Goal: Task Accomplishment & Management: Manage account settings

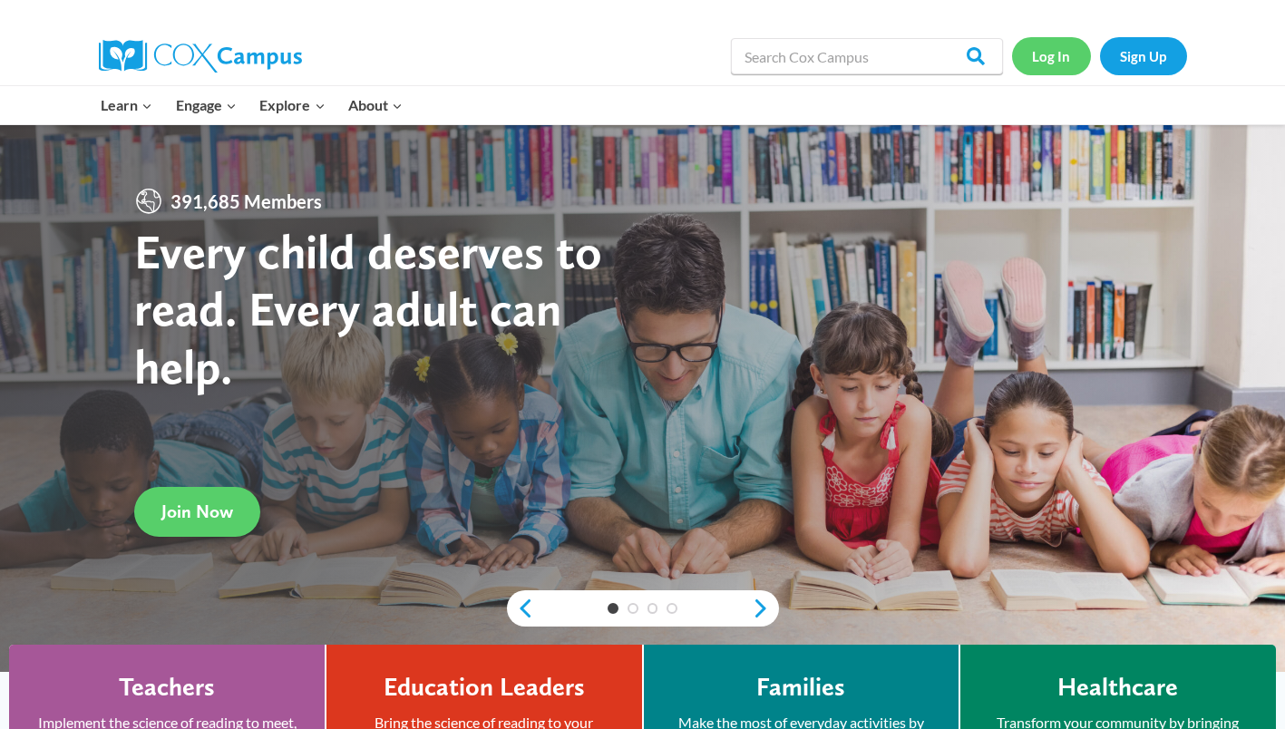
click at [1049, 49] on link "Log In" at bounding box center [1051, 55] width 79 height 37
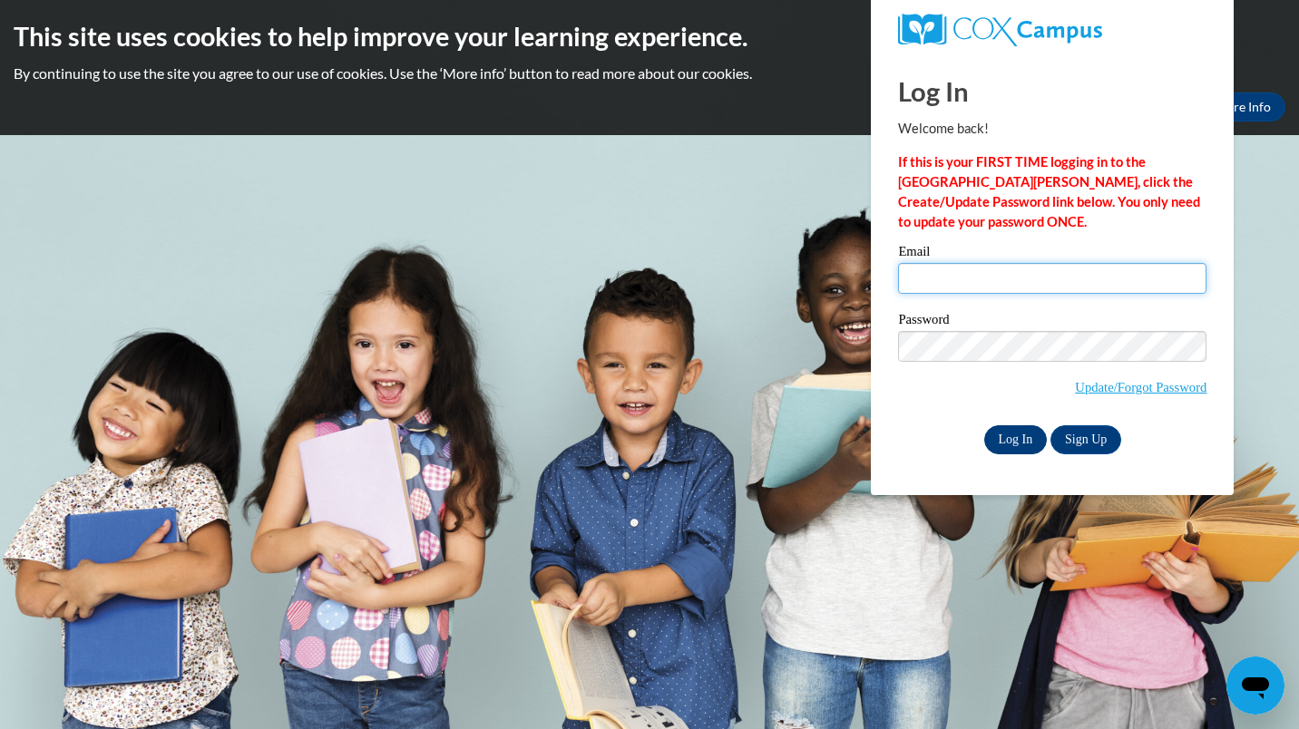
type input "carla.lopez@ndo.org"
click at [1018, 439] on input "Log In" at bounding box center [1015, 439] width 63 height 29
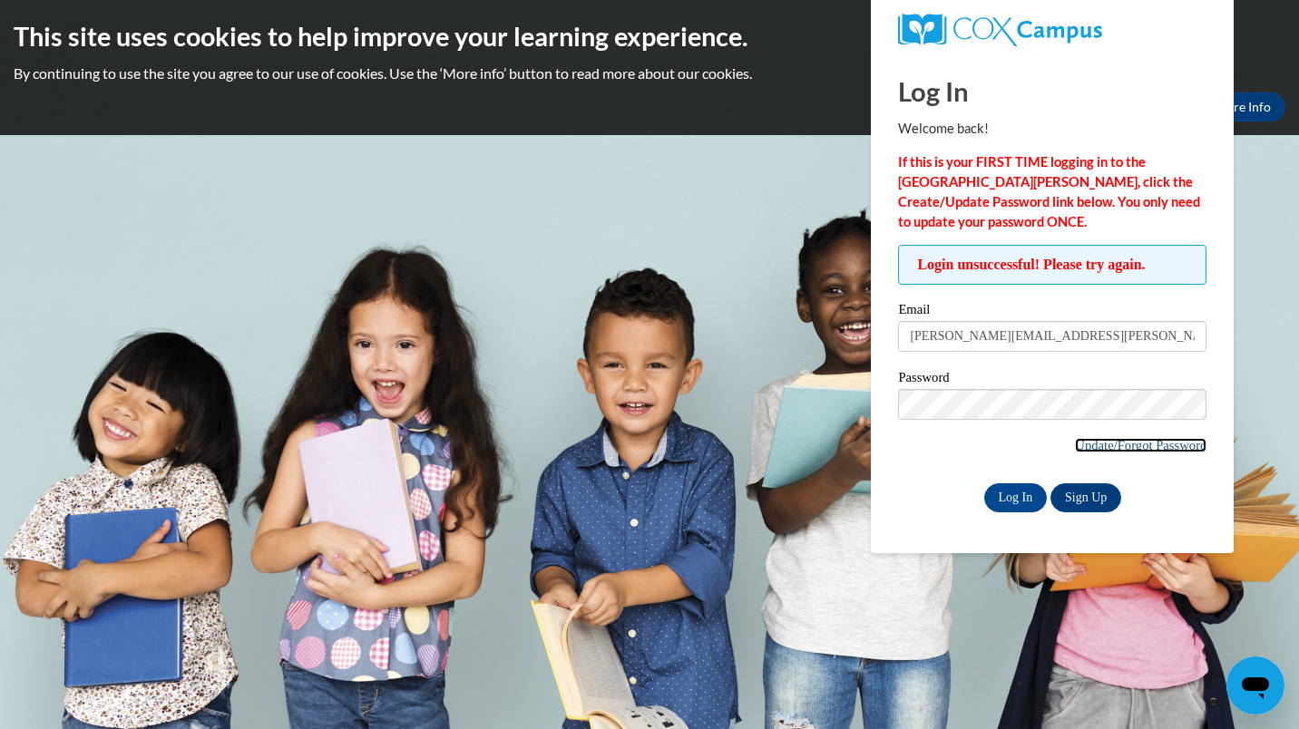
click at [1086, 446] on link "Update/Forgot Password" at bounding box center [1140, 445] width 131 height 15
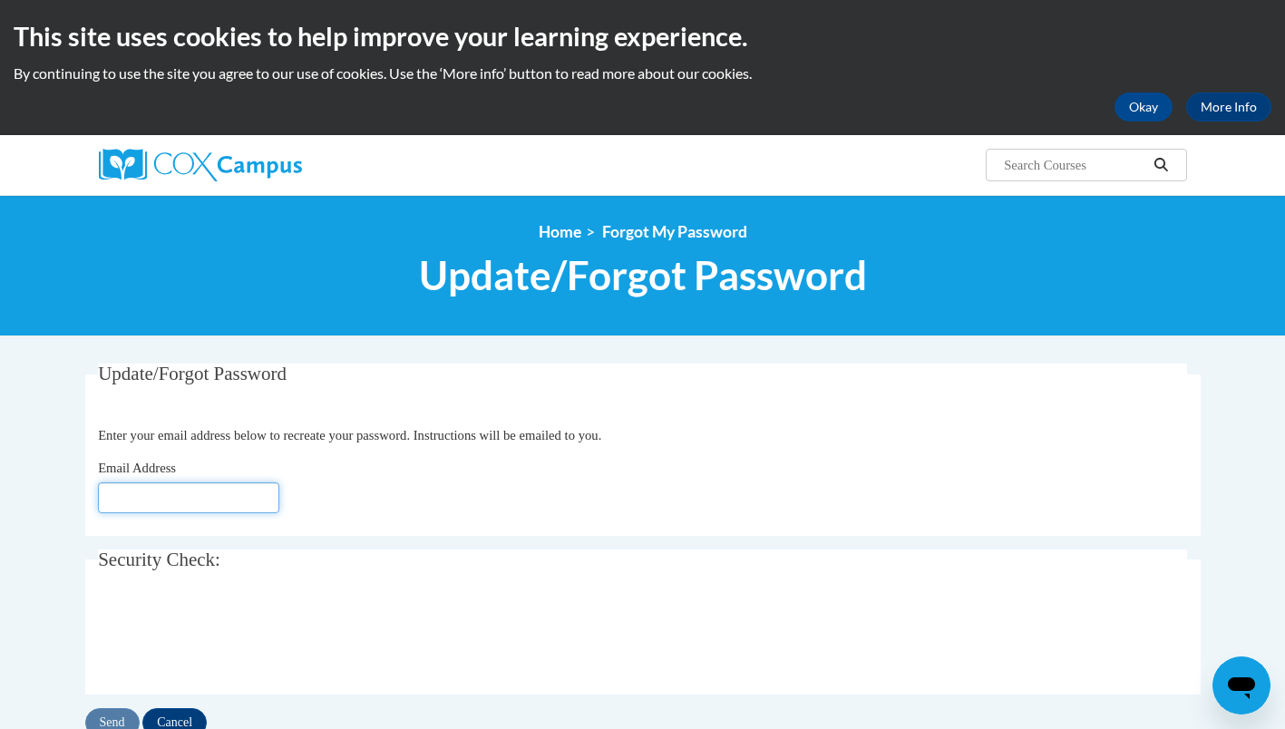
click at [244, 504] on input "Email Address" at bounding box center [188, 497] width 181 height 31
type input "[PERSON_NAME][EMAIL_ADDRESS][DOMAIN_NAME]"
click at [114, 719] on input "Send" at bounding box center [112, 722] width 54 height 29
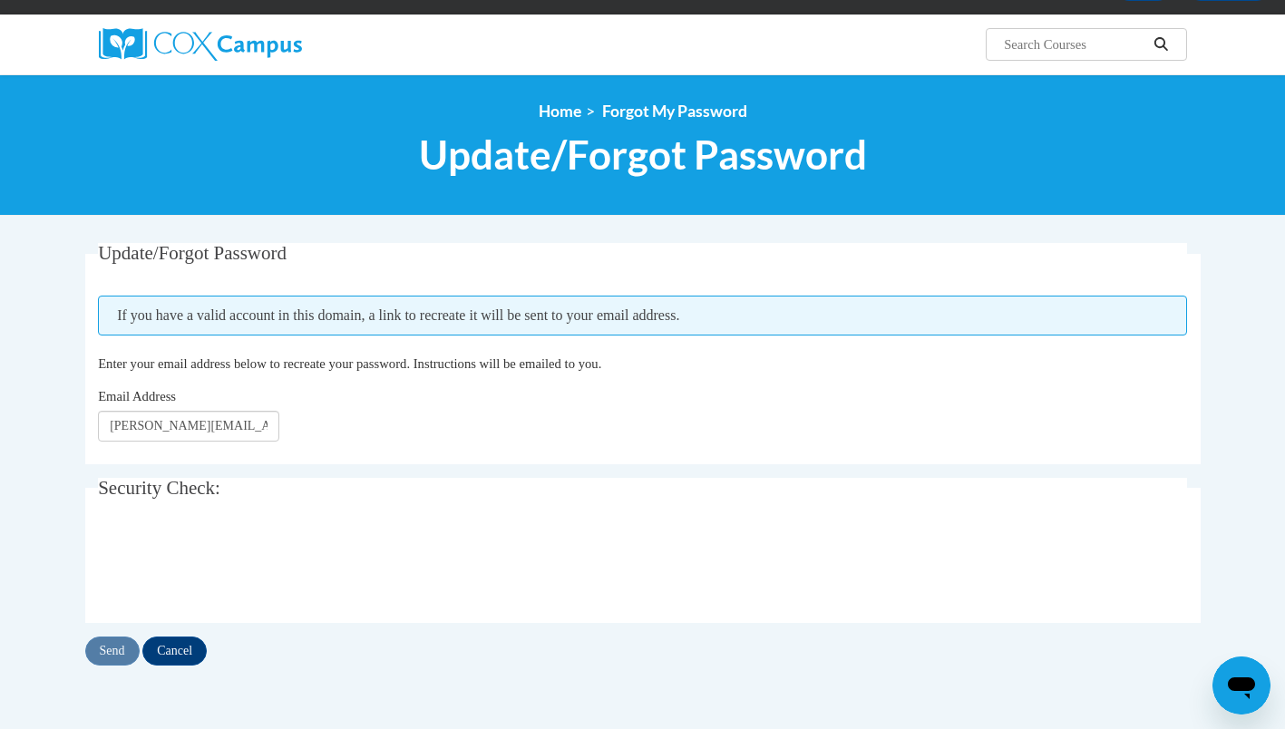
scroll to position [126, 0]
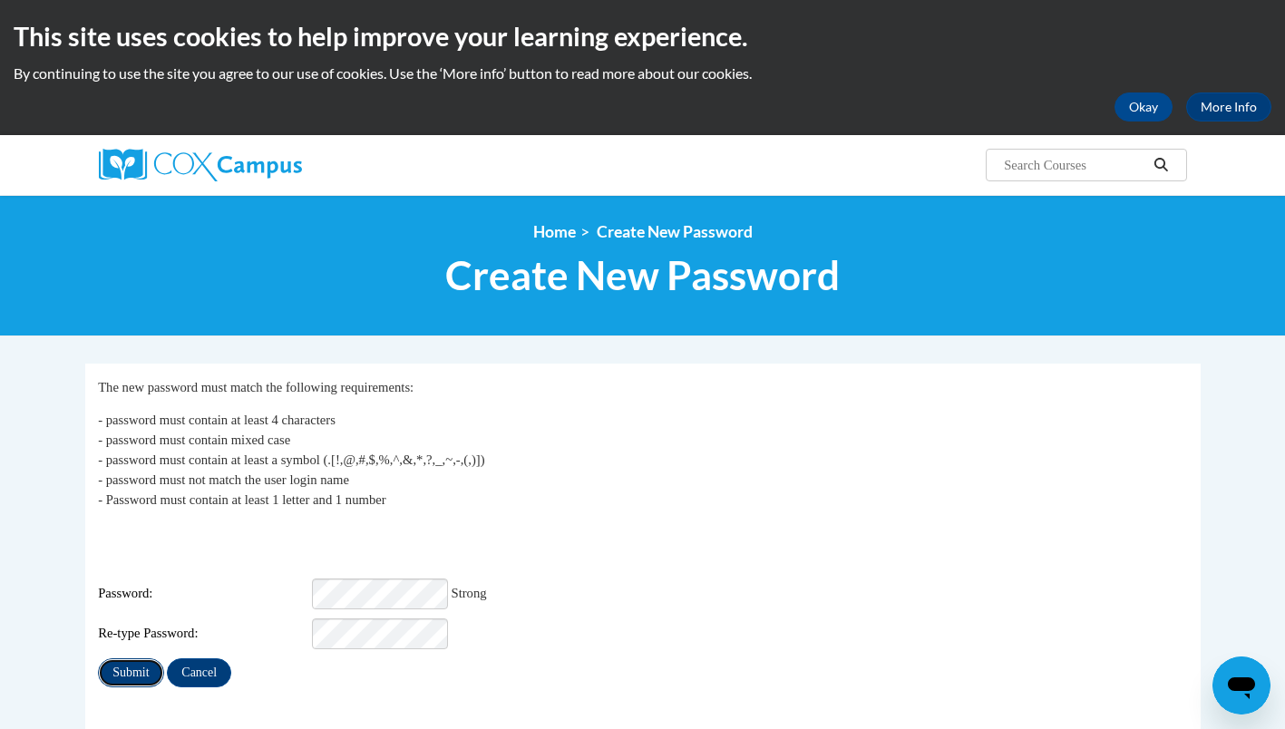
click at [139, 658] on input "Submit" at bounding box center [130, 672] width 65 height 29
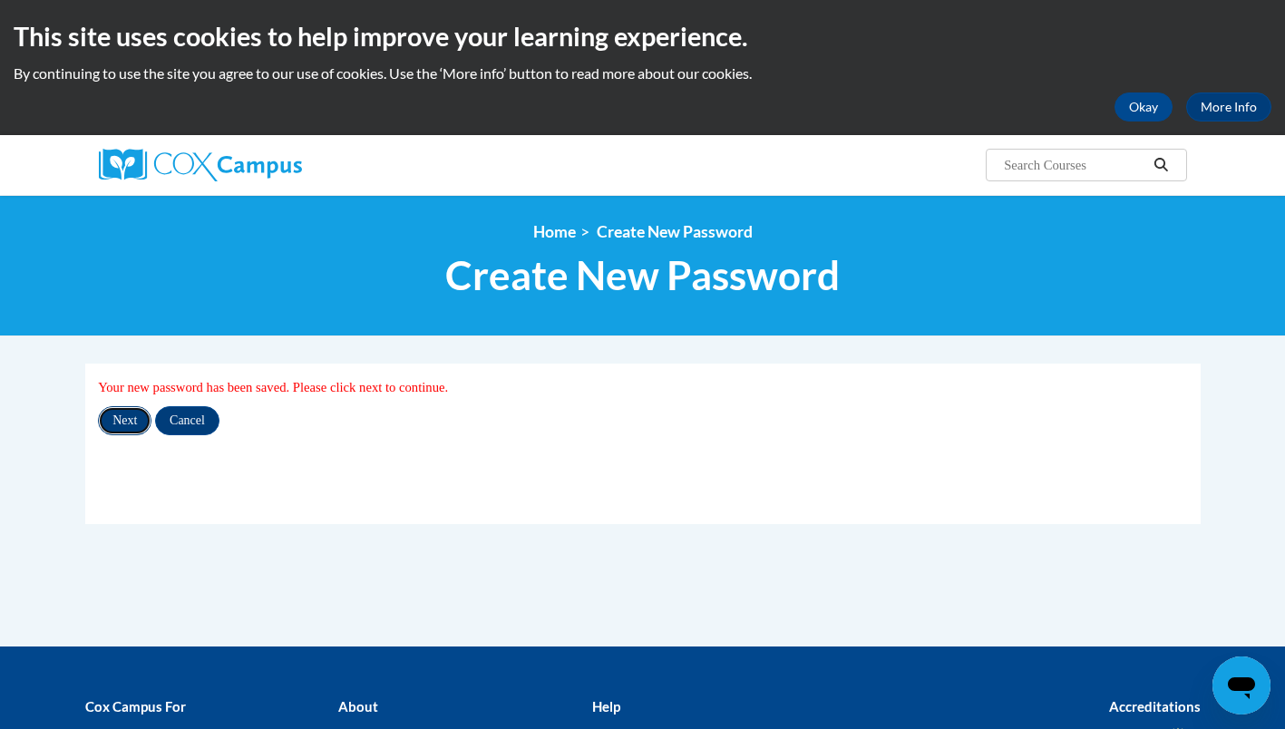
click at [131, 420] on input "Next" at bounding box center [125, 420] width 54 height 29
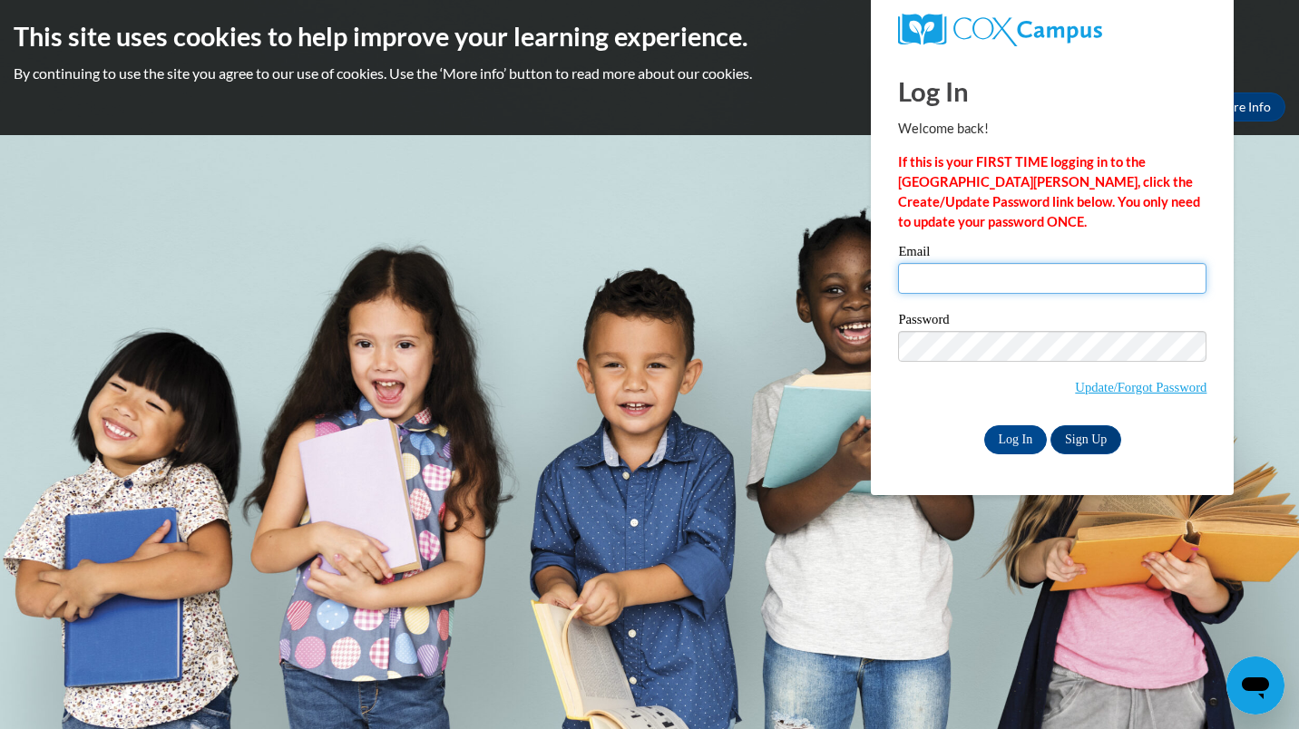
type input "carla.lopez@ndo.org"
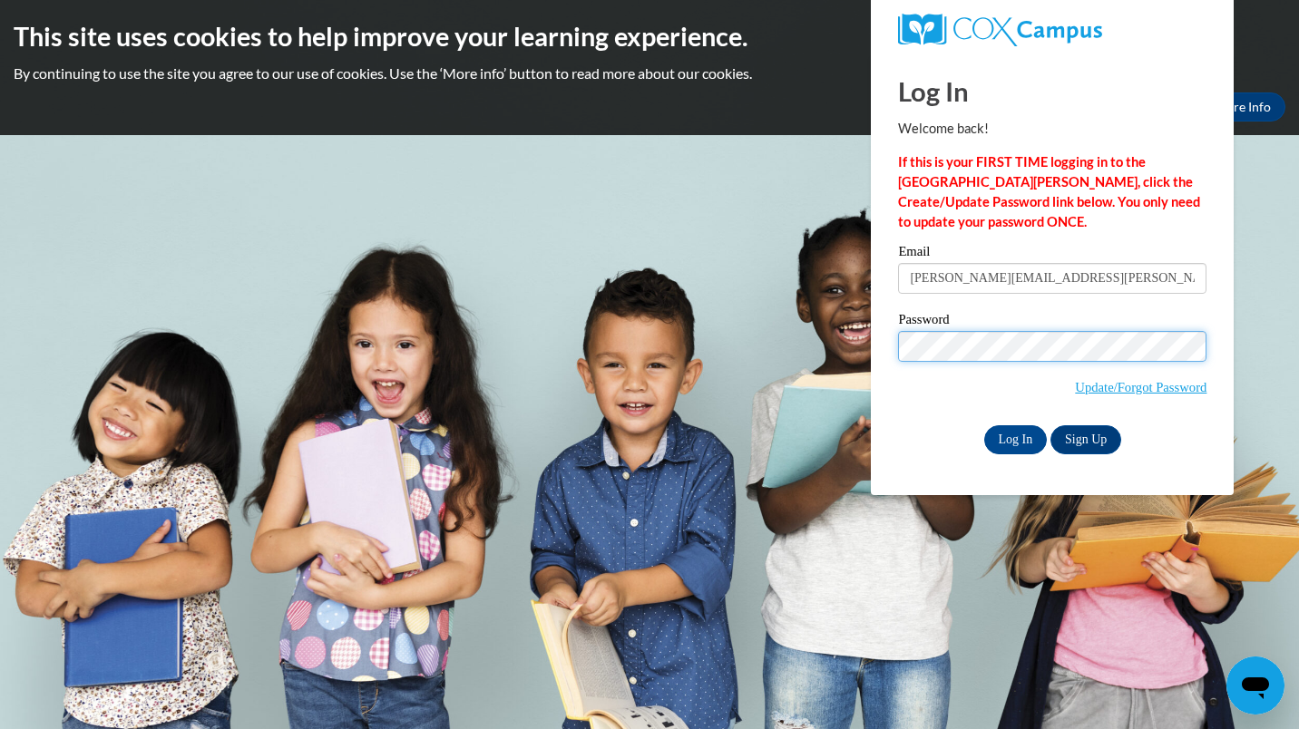
click at [984, 425] on input "Log In" at bounding box center [1015, 439] width 63 height 29
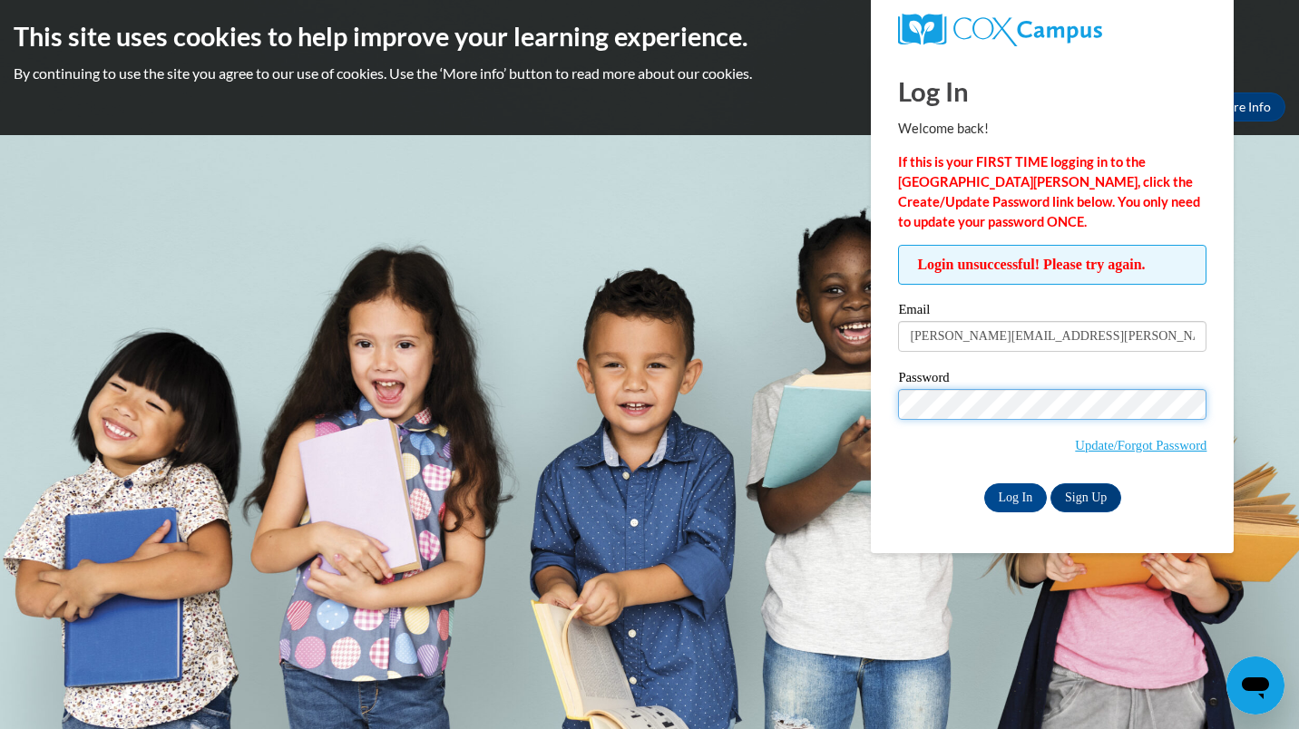
click at [984, 483] on input "Log In" at bounding box center [1015, 497] width 63 height 29
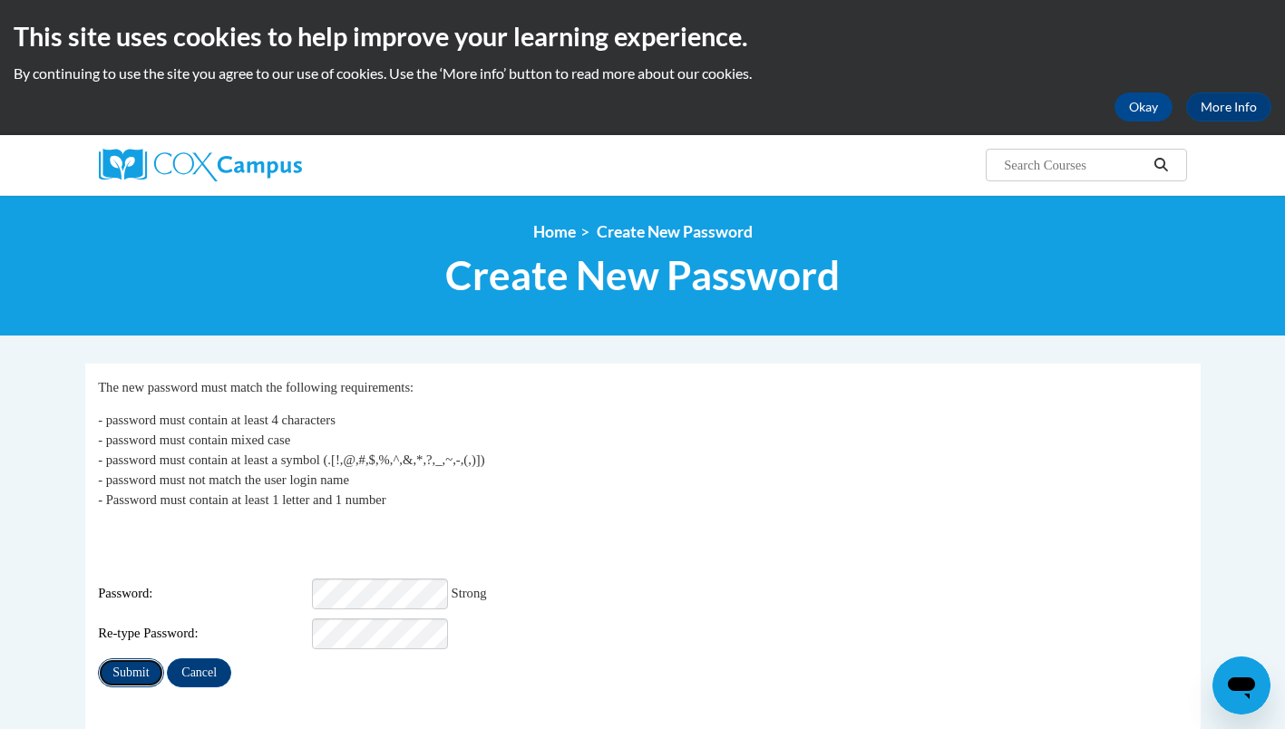
click at [128, 658] on input "Submit" at bounding box center [130, 672] width 65 height 29
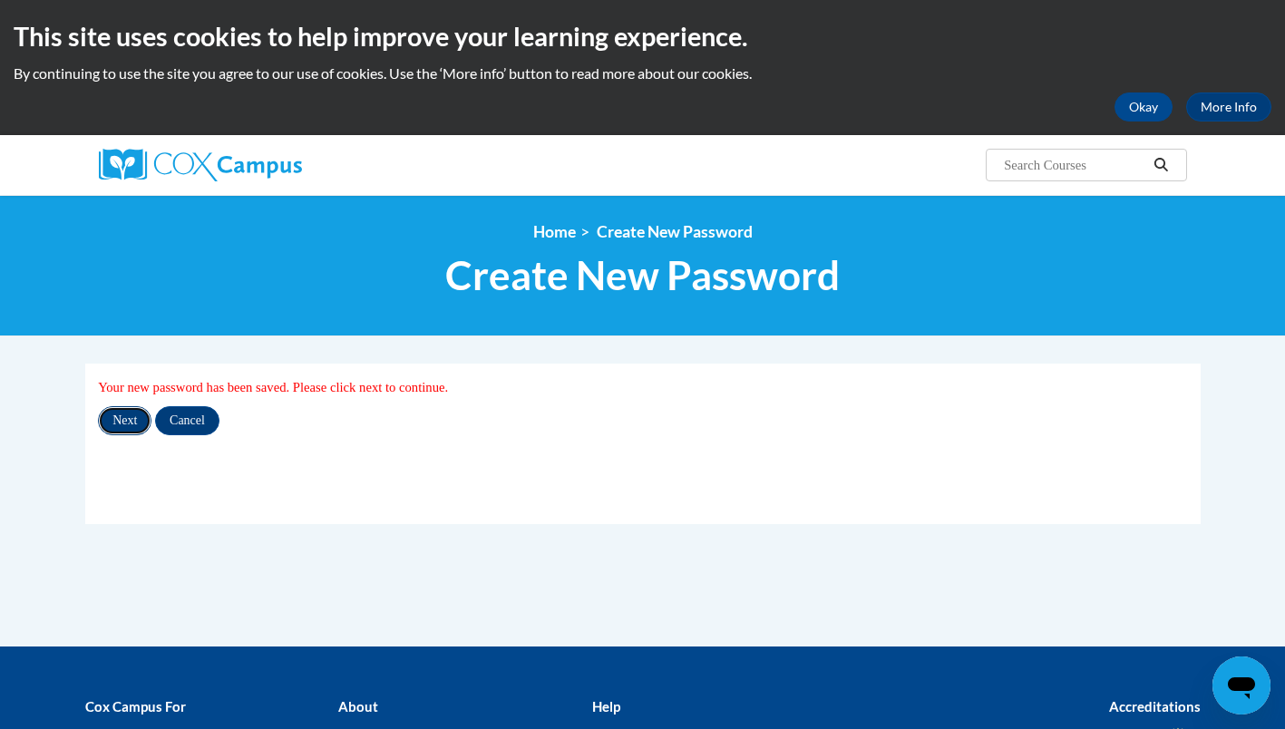
click at [126, 425] on input "Next" at bounding box center [125, 420] width 54 height 29
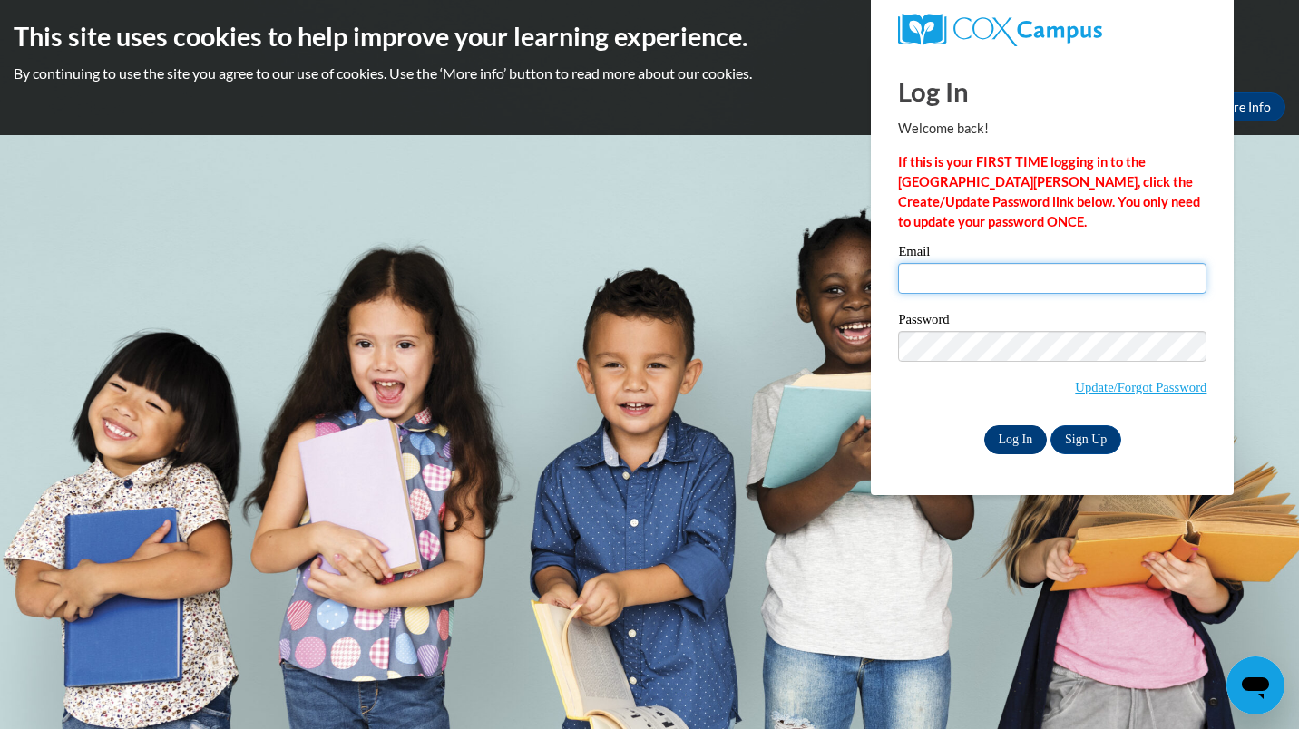
type input "[PERSON_NAME][EMAIL_ADDRESS][PERSON_NAME][DOMAIN_NAME]"
click at [1027, 438] on input "Log In" at bounding box center [1015, 439] width 63 height 29
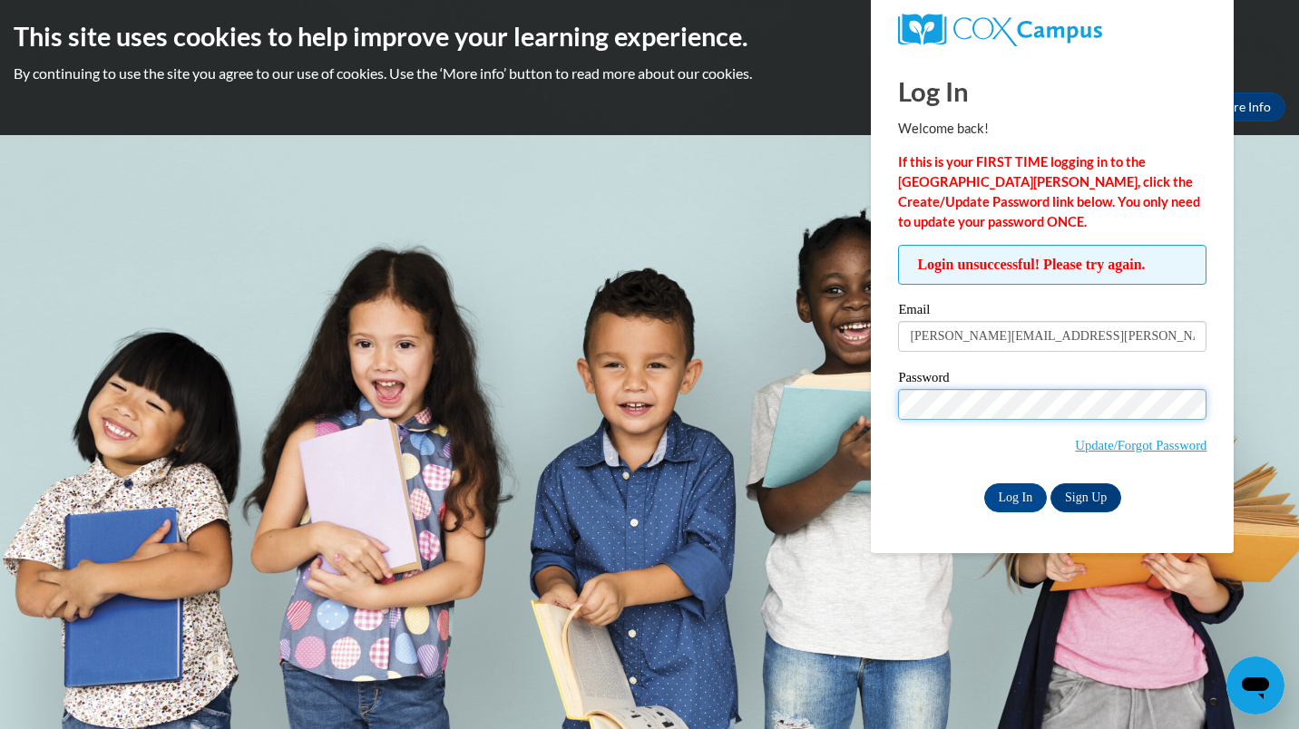
click at [984, 483] on input "Log In" at bounding box center [1015, 497] width 63 height 29
click at [1119, 443] on link "Update/Forgot Password" at bounding box center [1140, 445] width 131 height 15
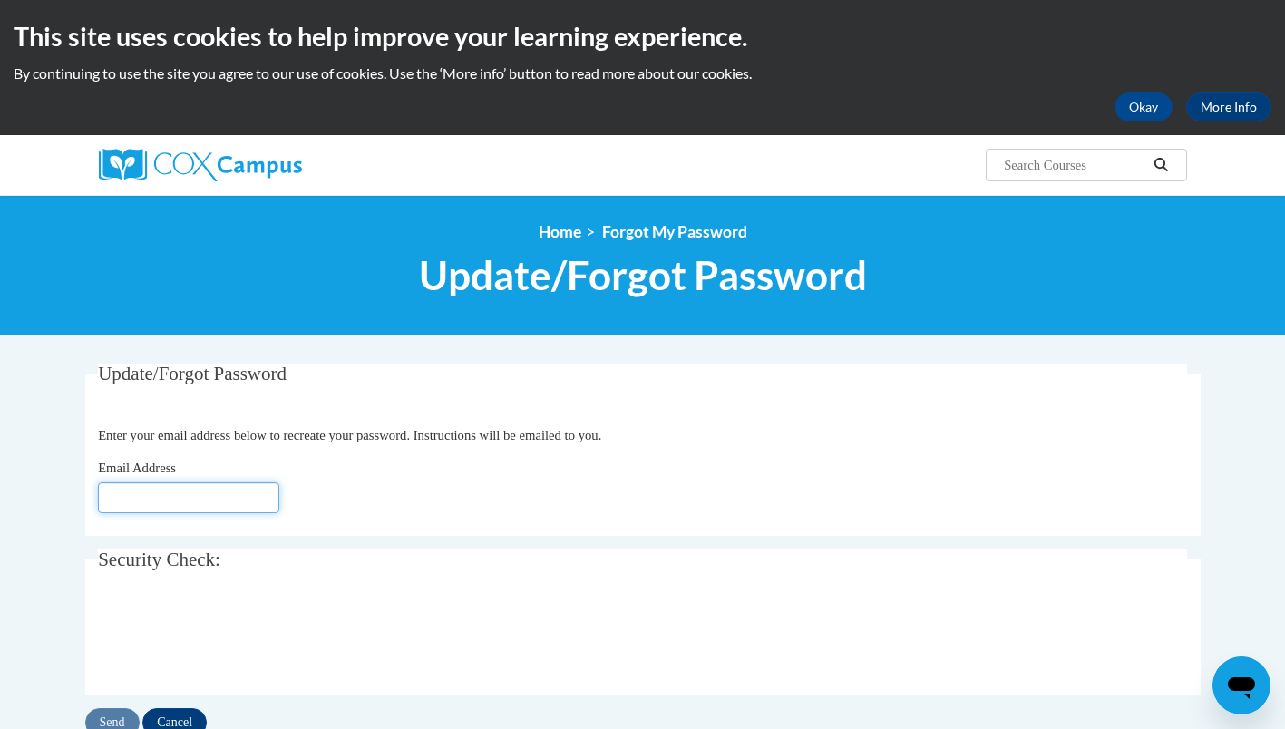
click at [187, 504] on input "Email Address" at bounding box center [188, 497] width 181 height 31
type input "carla.lopez@ndo.org"
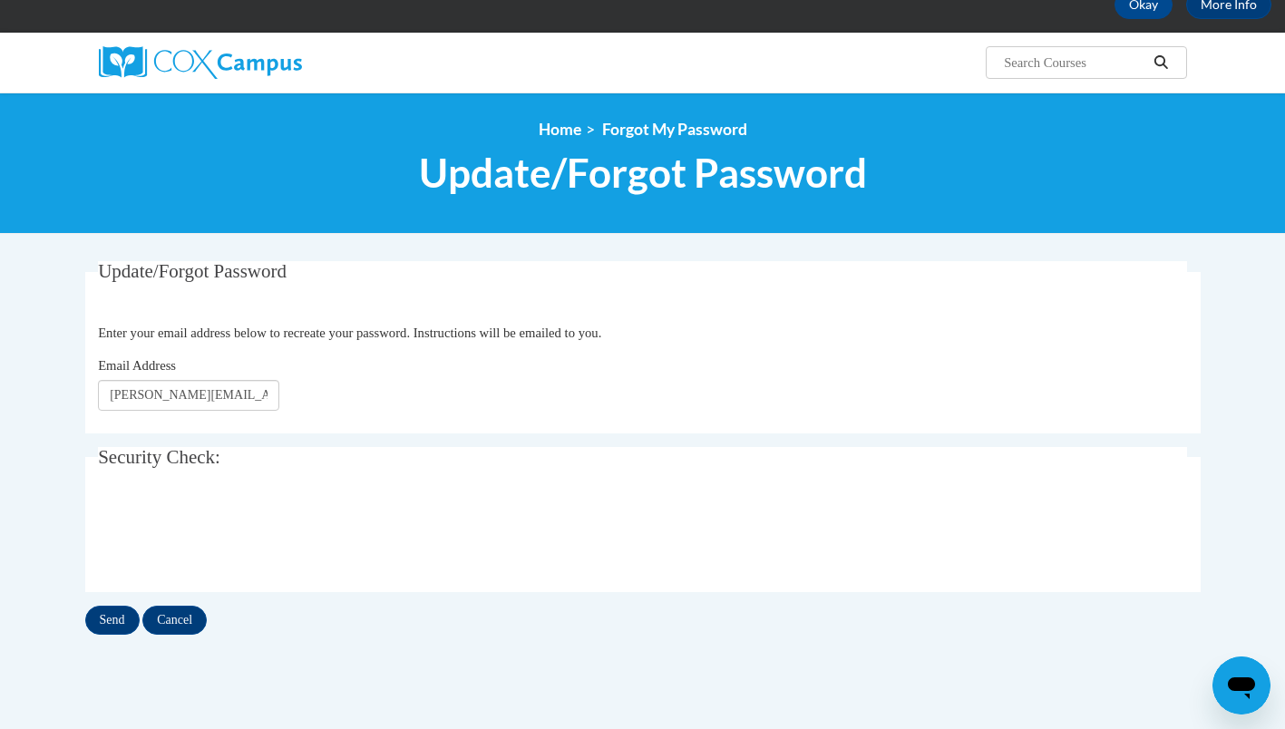
scroll to position [103, 0]
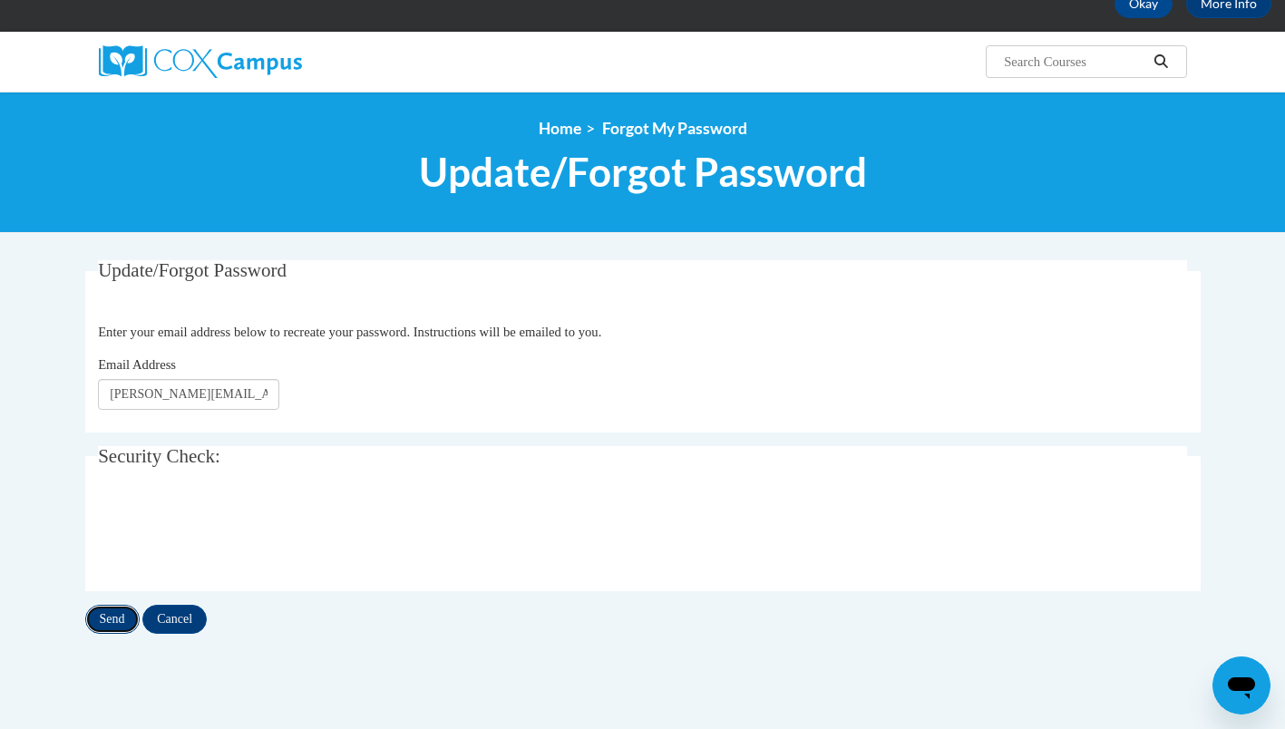
click at [116, 621] on input "Send" at bounding box center [112, 619] width 54 height 29
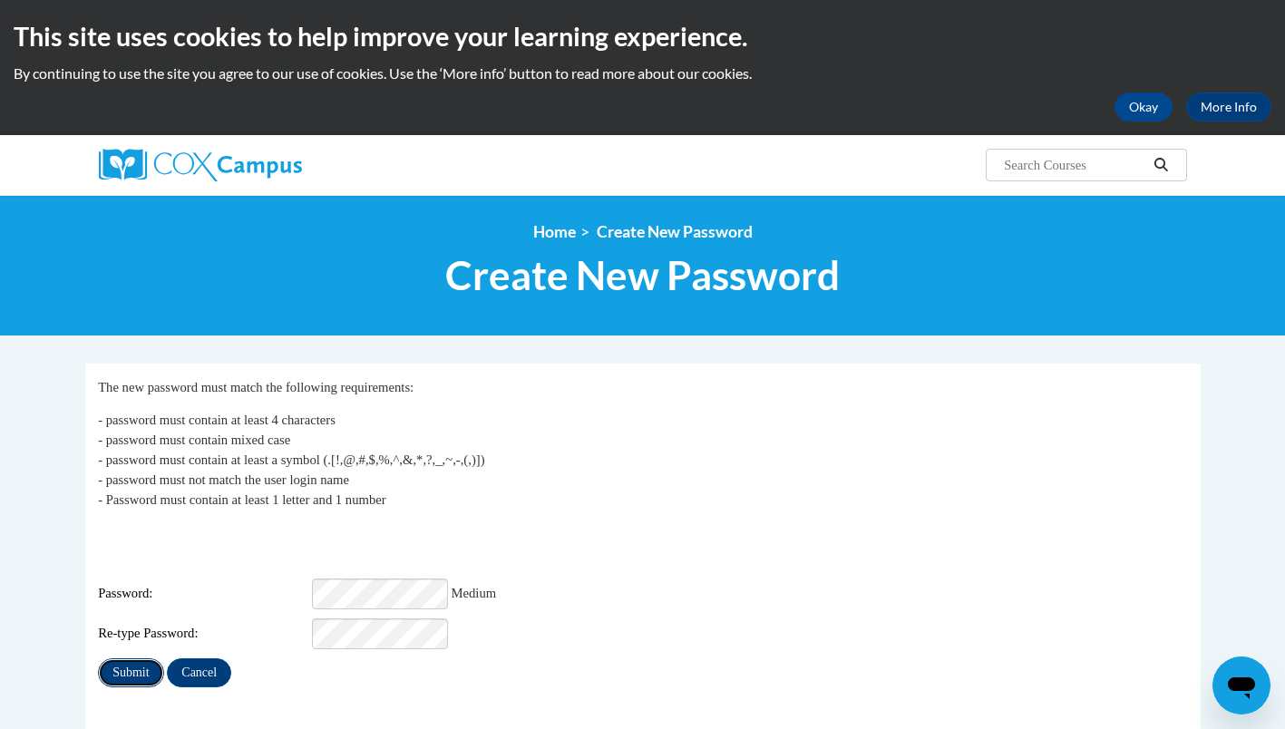
click at [136, 658] on input "Submit" at bounding box center [130, 672] width 65 height 29
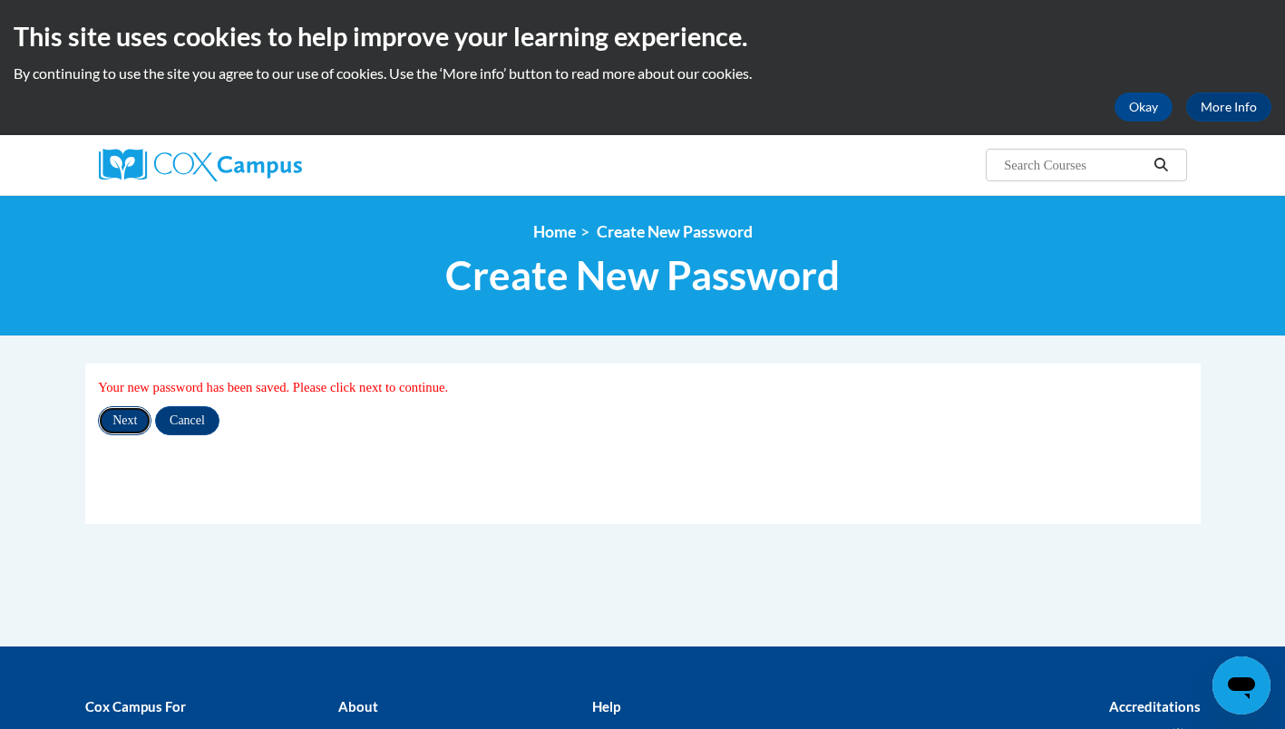
click at [121, 422] on input "Next" at bounding box center [125, 420] width 54 height 29
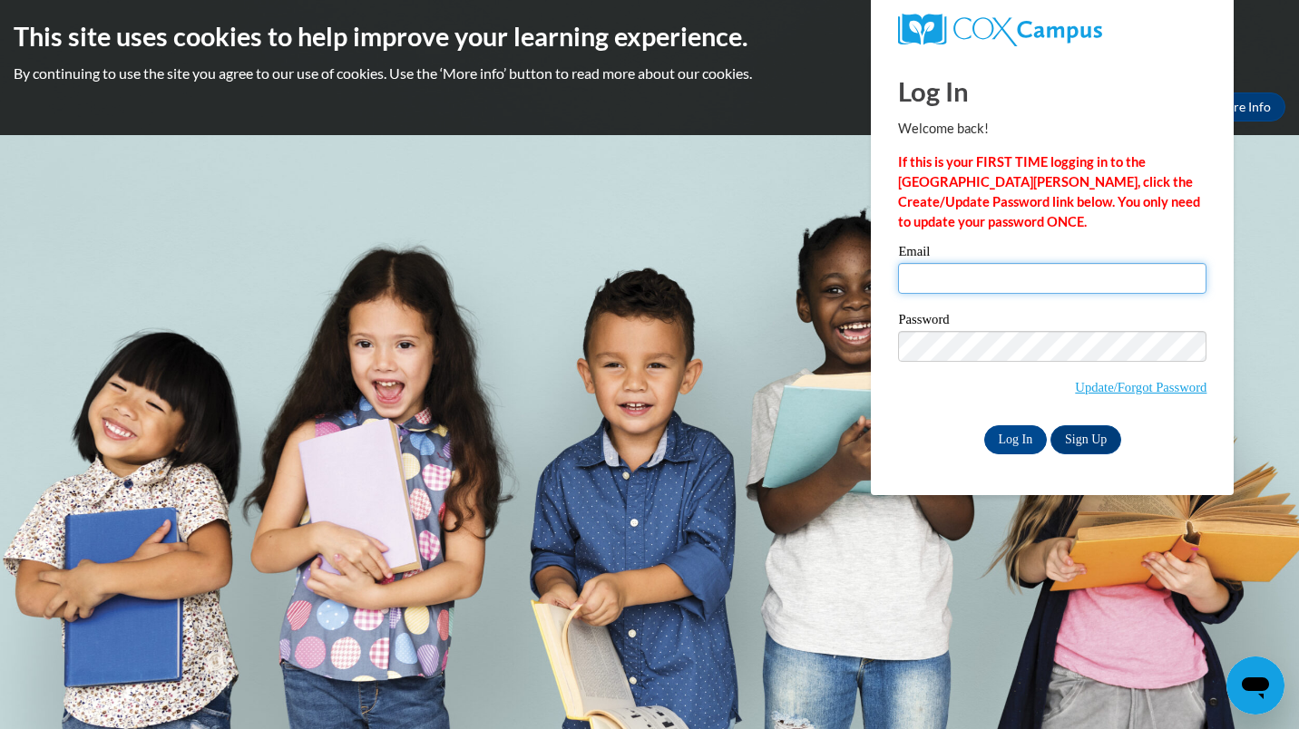
type input "[PERSON_NAME][EMAIL_ADDRESS][PERSON_NAME][DOMAIN_NAME]"
click at [907, 433] on div "Log In Sign Up" at bounding box center [1052, 439] width 308 height 29
click at [1023, 443] on input "Log In" at bounding box center [1015, 439] width 63 height 29
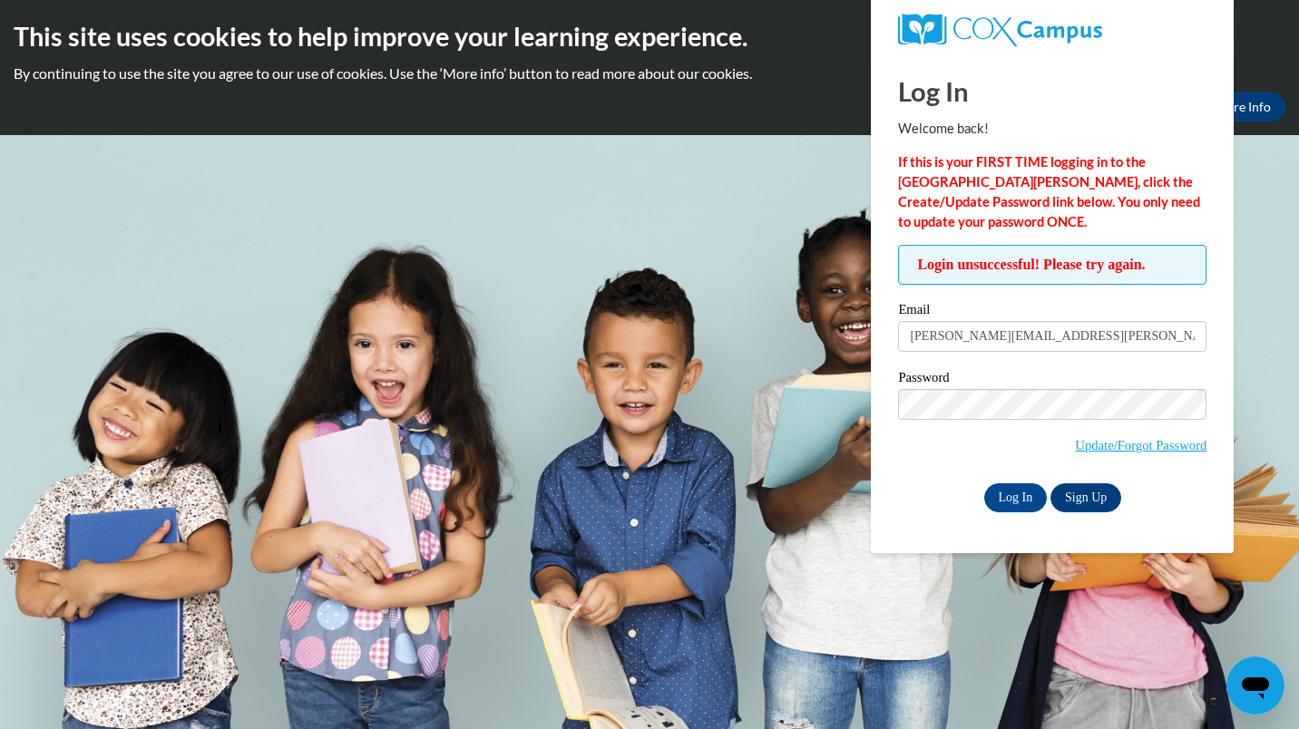
click at [920, 471] on div "Password Update/Forgot Password" at bounding box center [1052, 424] width 308 height 107
click at [777, 433] on body "This site uses cookies to help improve your learning experience. By continuing …" at bounding box center [649, 364] width 1299 height 729
click at [925, 491] on div "Log In Sign Up" at bounding box center [1052, 497] width 308 height 29
click at [1017, 502] on input "Log In" at bounding box center [1015, 497] width 63 height 29
click at [923, 483] on div "Log In Sign Up" at bounding box center [1052, 497] width 308 height 29
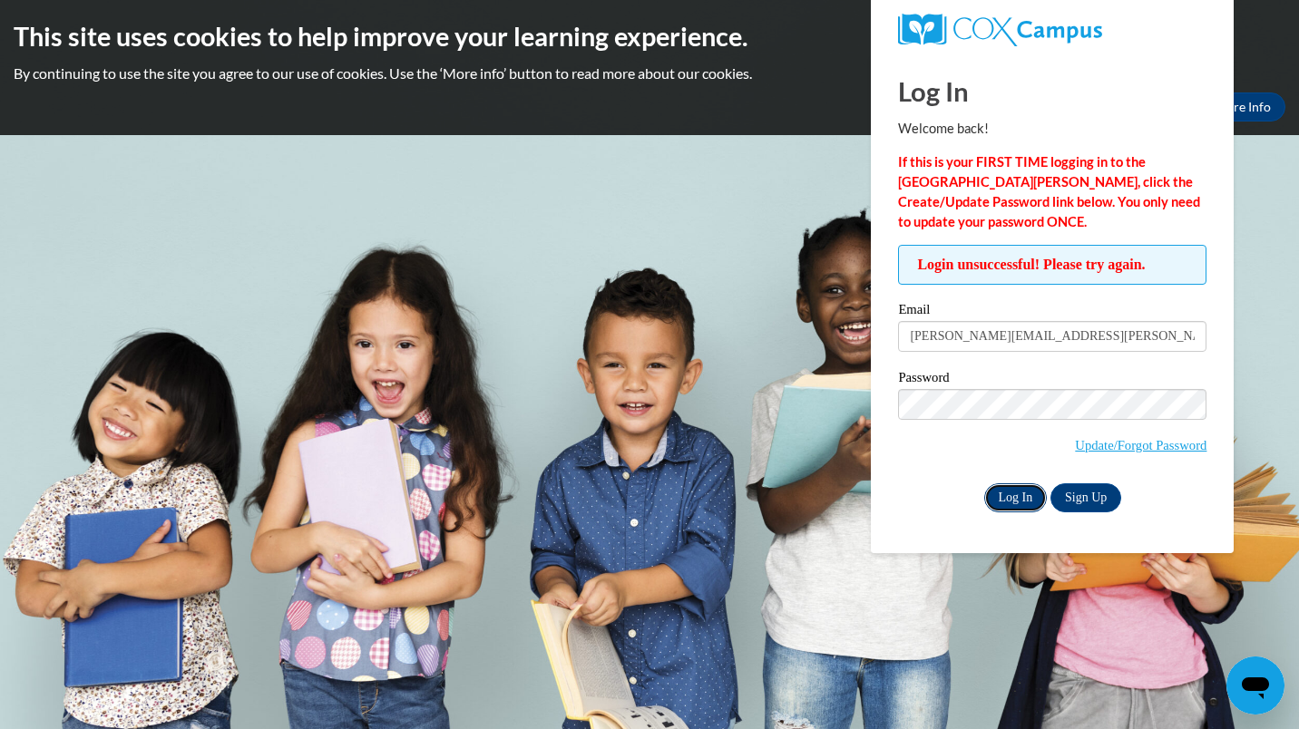
click at [1004, 496] on input "Log In" at bounding box center [1015, 497] width 63 height 29
click at [1123, 438] on link "Update/Forgot Password" at bounding box center [1140, 445] width 131 height 15
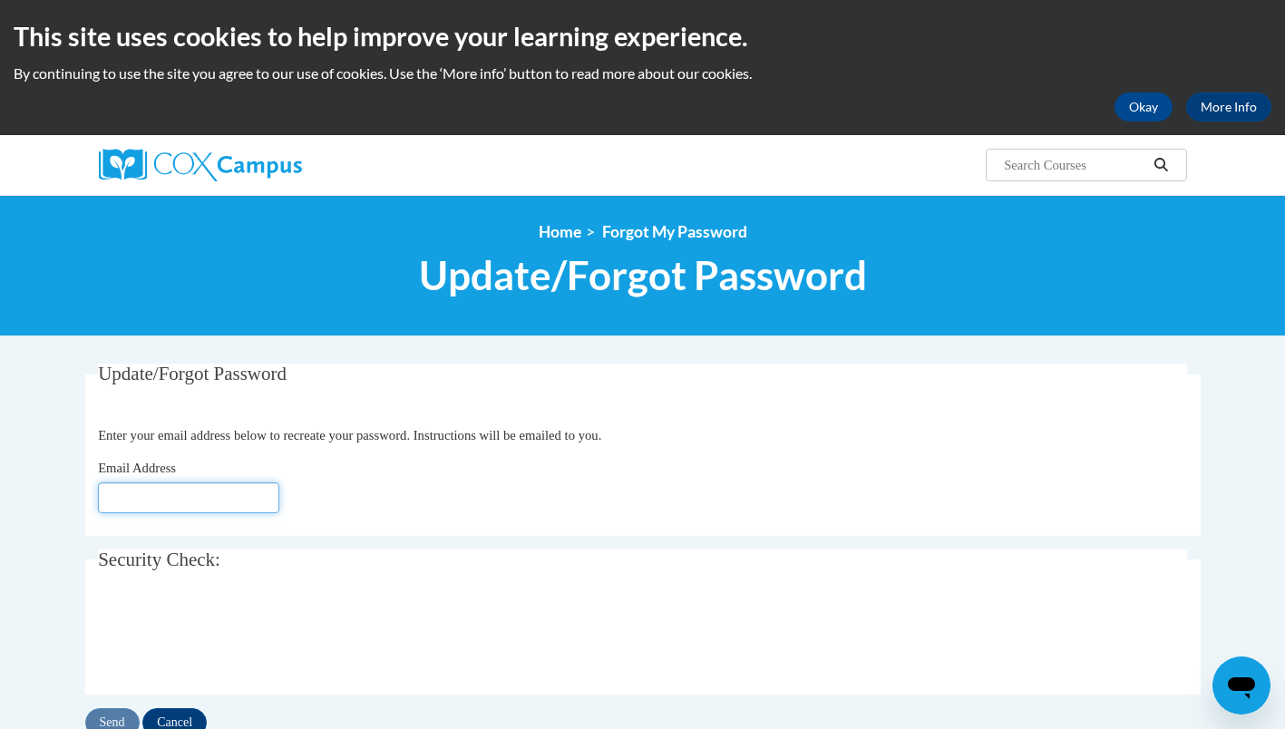
click at [214, 487] on input "Email Address" at bounding box center [188, 497] width 181 height 31
type input "carla.lopez@ndo.org"
click at [116, 722] on input "Send" at bounding box center [112, 722] width 54 height 29
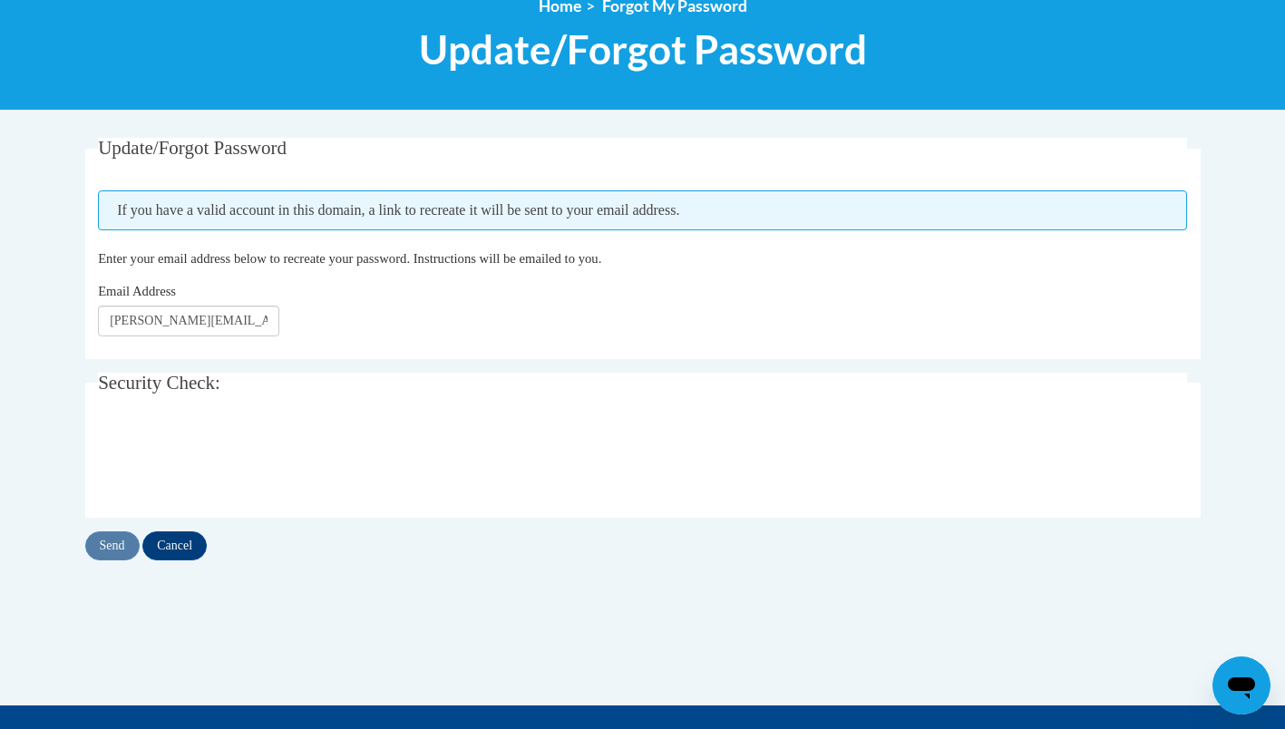
scroll to position [227, 0]
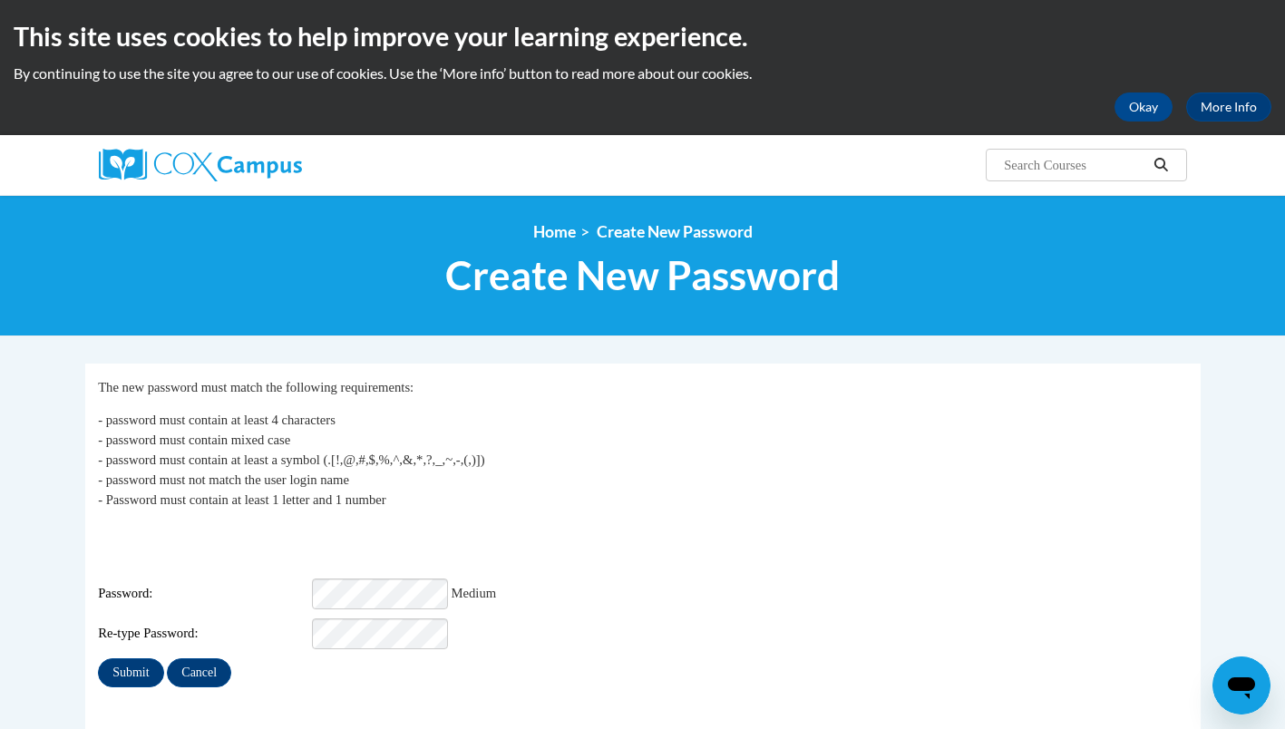
click at [522, 618] on div "Re-type Password:" at bounding box center [642, 633] width 1089 height 31
click at [133, 658] on input "Submit" at bounding box center [130, 672] width 65 height 29
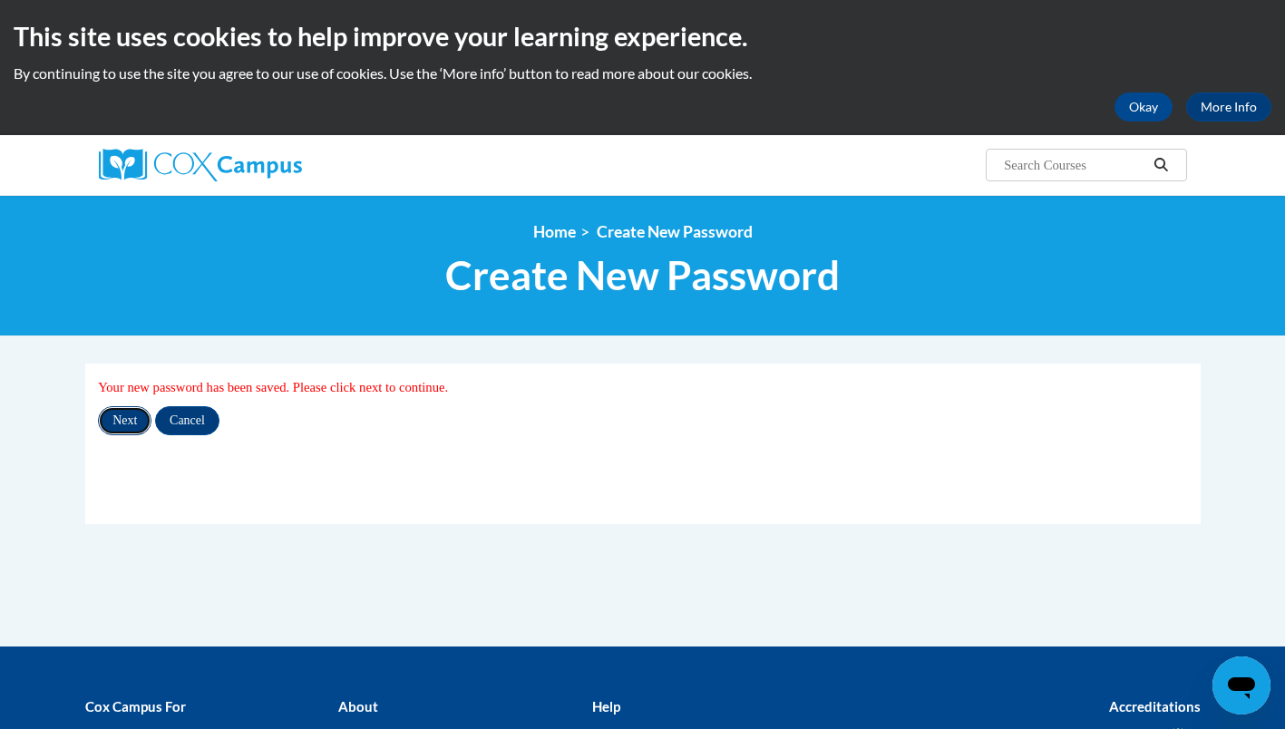
click at [129, 428] on input "Next" at bounding box center [125, 420] width 54 height 29
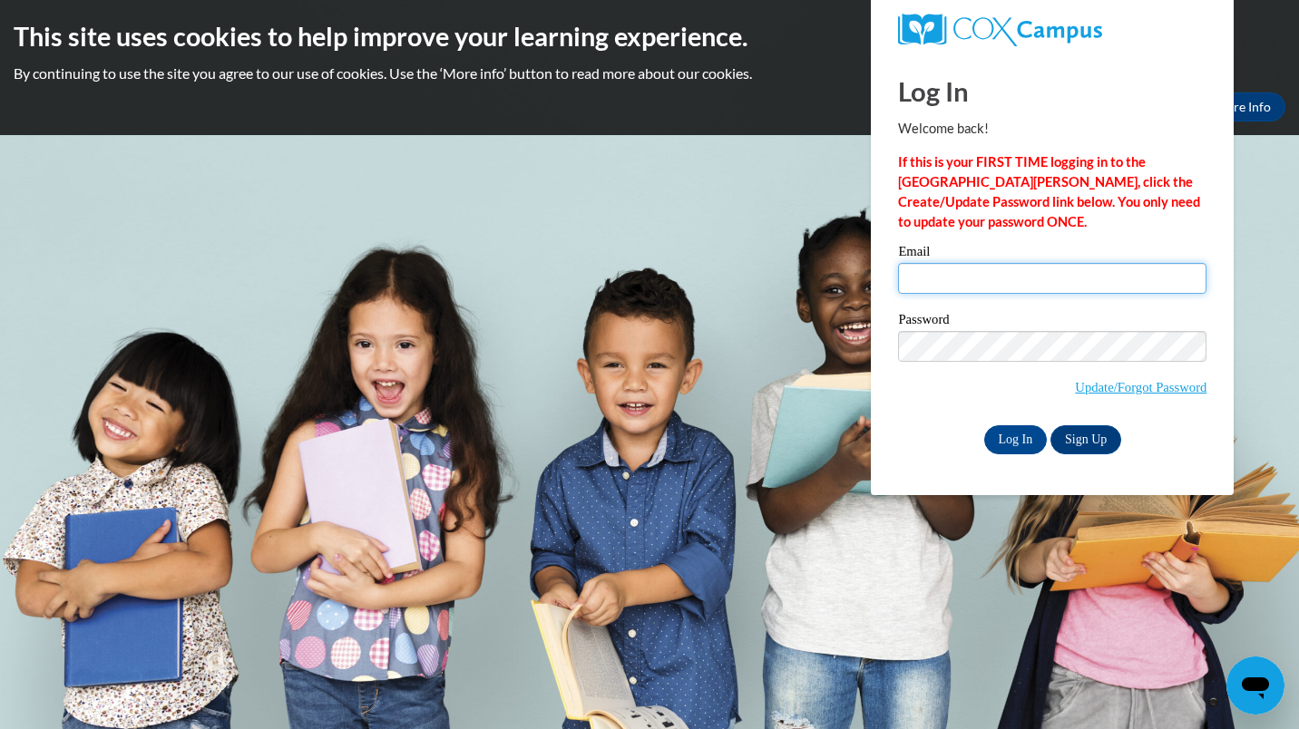
type input "carla.lopez@ndo.org"
click at [914, 421] on div "Email carla.lopez@ndo.org Password Update/Forgot Password Log In Sign Up OR" at bounding box center [1052, 349] width 308 height 209
click at [890, 417] on div "Please enter your email! Please enter your password! Email carla.lopez@ndo.org …" at bounding box center [1052, 349] width 336 height 209
click at [1006, 440] on input "Log In" at bounding box center [1015, 439] width 63 height 29
